Goal: Task Accomplishment & Management: Complete application form

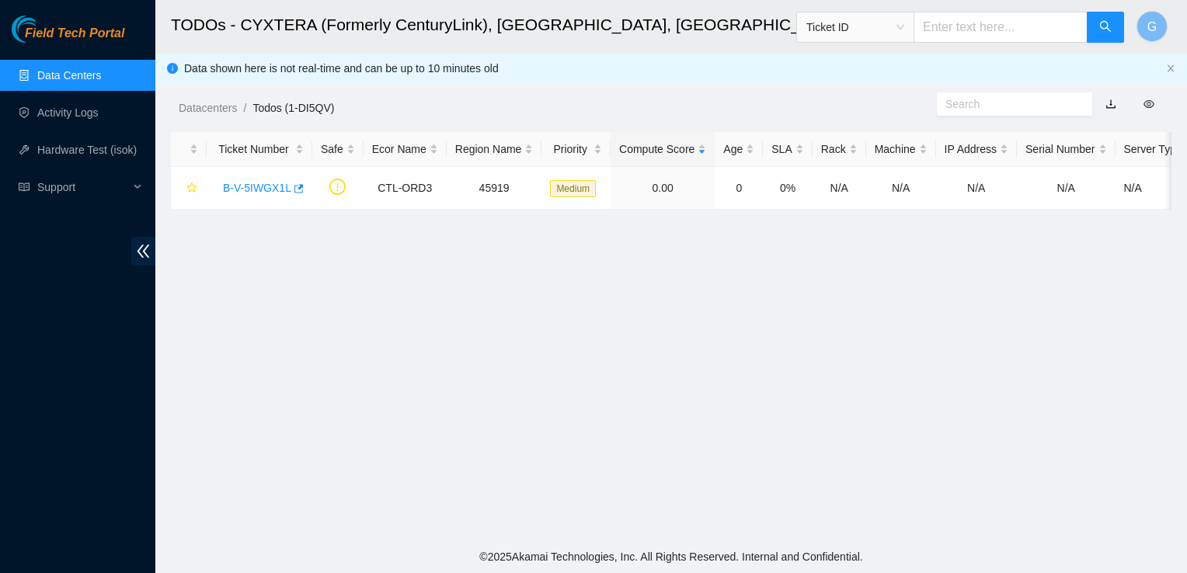
click at [44, 76] on link "Data Centers" at bounding box center [69, 75] width 64 height 12
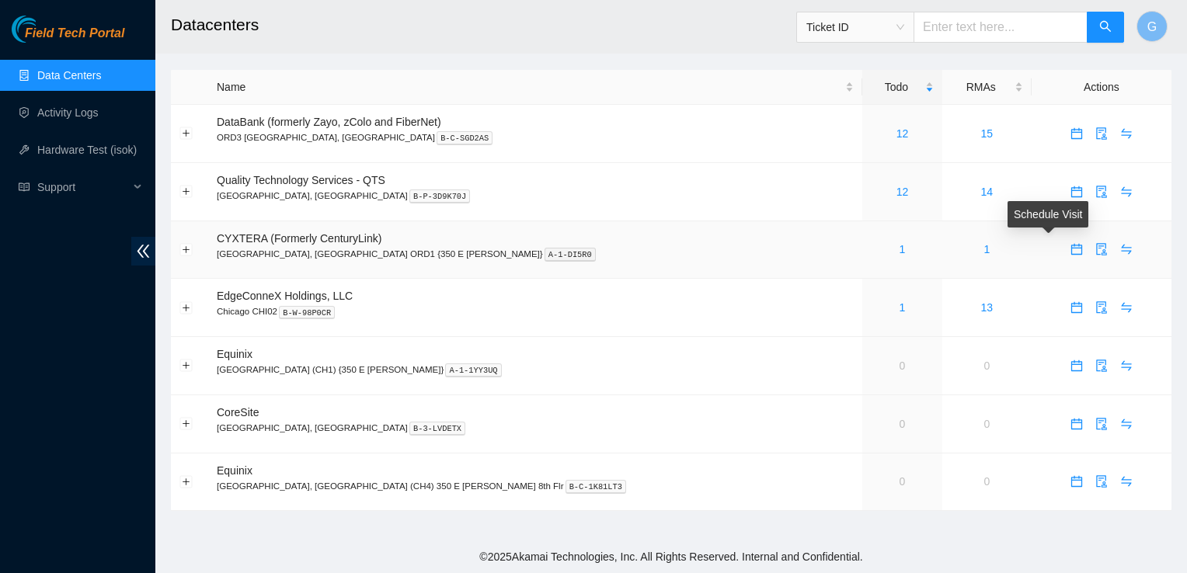
click at [1065, 249] on span "calendar" at bounding box center [1076, 249] width 23 height 12
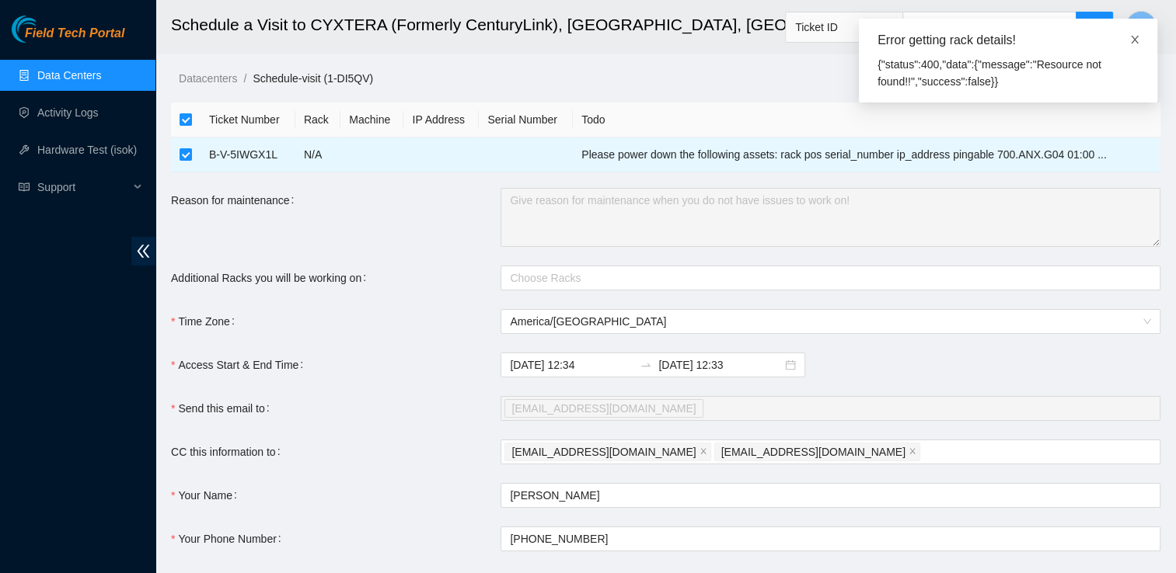
click at [1135, 38] on icon "close" at bounding box center [1135, 40] width 8 height 8
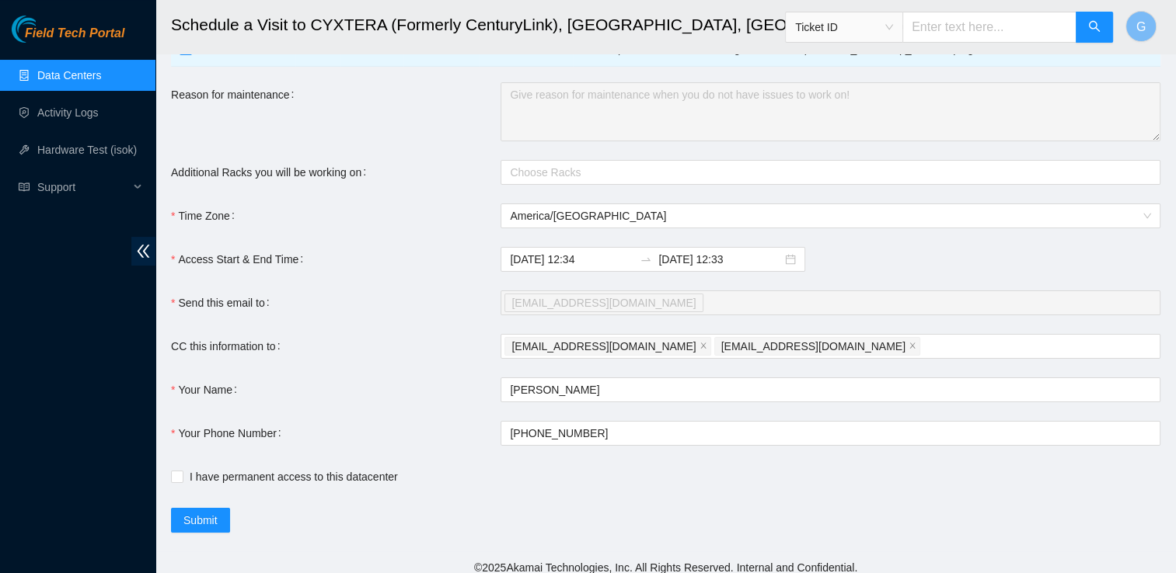
scroll to position [115, 0]
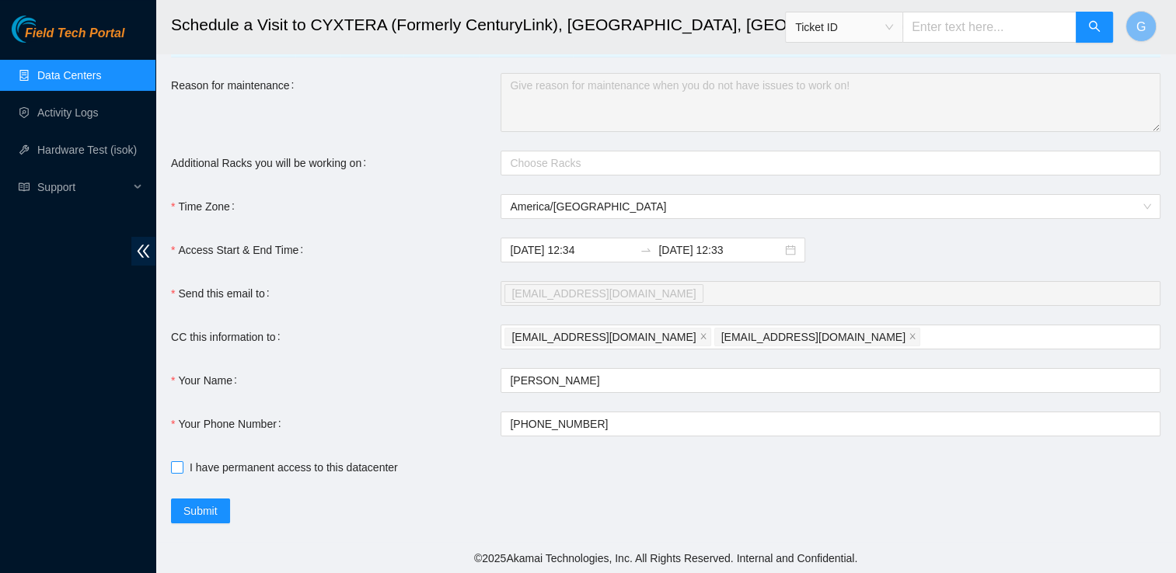
click at [178, 464] on input "I have permanent access to this datacenter" at bounding box center [176, 467] width 11 height 11
checkbox input "true"
click at [215, 518] on span "Submit" at bounding box center [200, 511] width 34 height 17
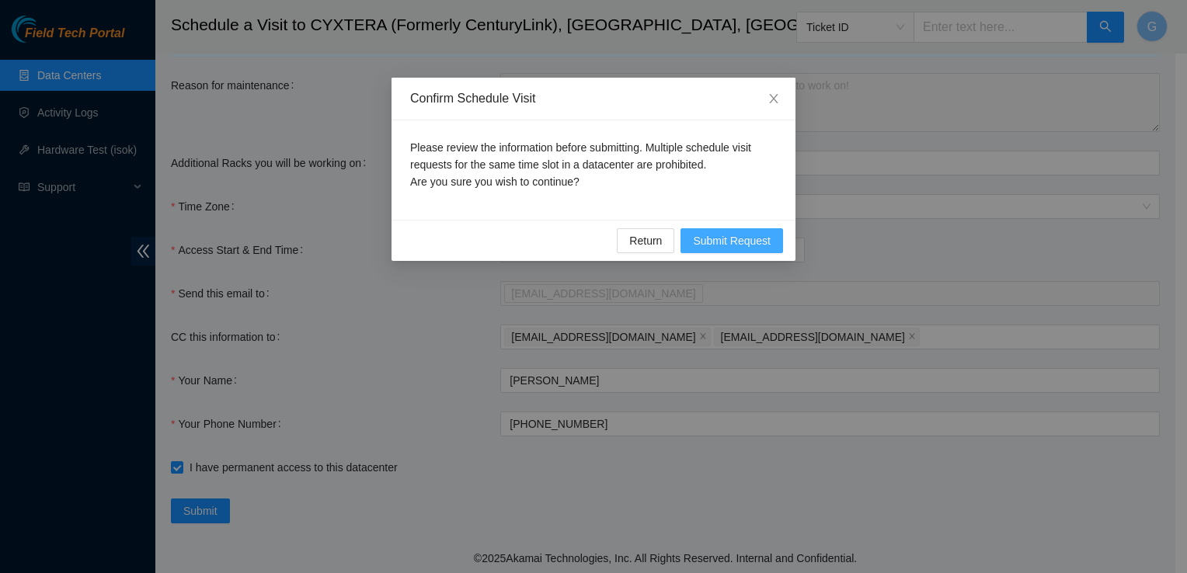
click at [765, 246] on span "Submit Request" at bounding box center [732, 240] width 78 height 17
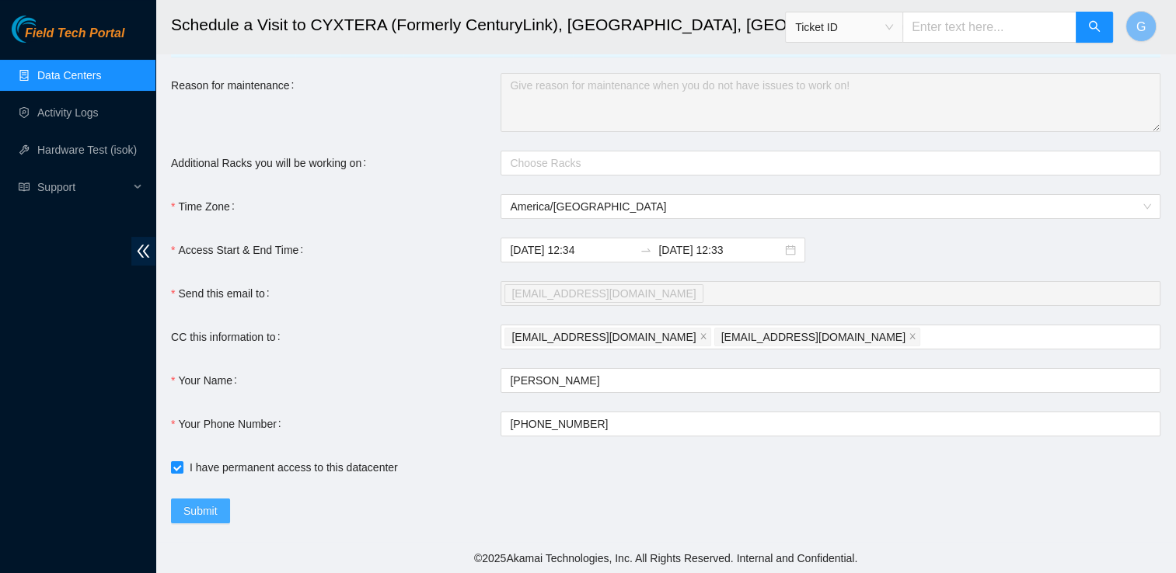
click at [211, 505] on span "Submit" at bounding box center [200, 511] width 34 height 17
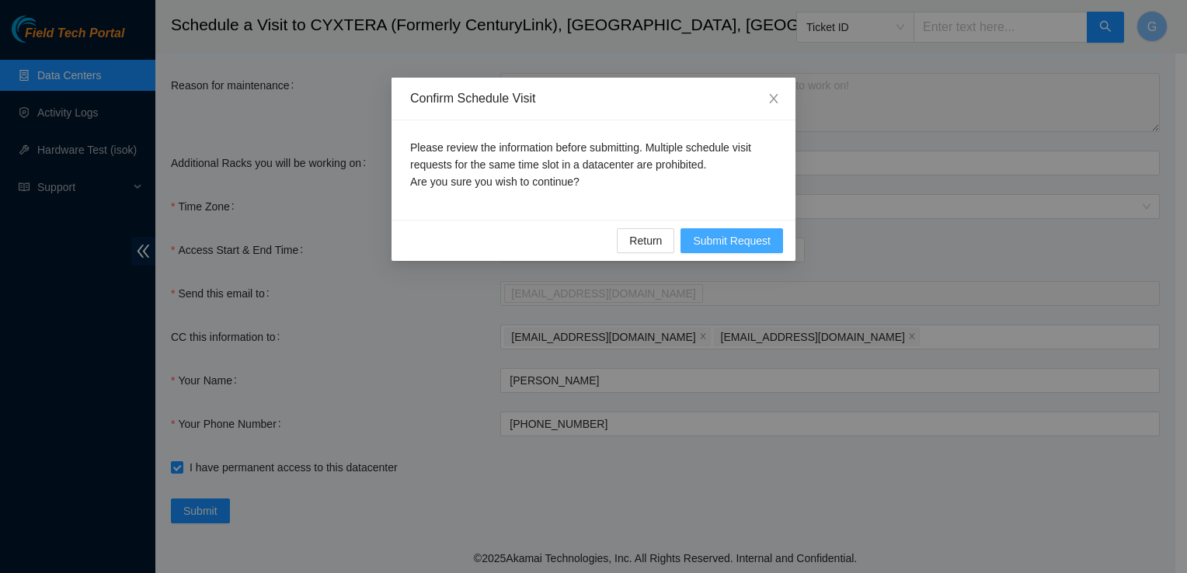
click at [728, 234] on span "Submit Request" at bounding box center [732, 240] width 78 height 17
